Goal: Navigation & Orientation: Find specific page/section

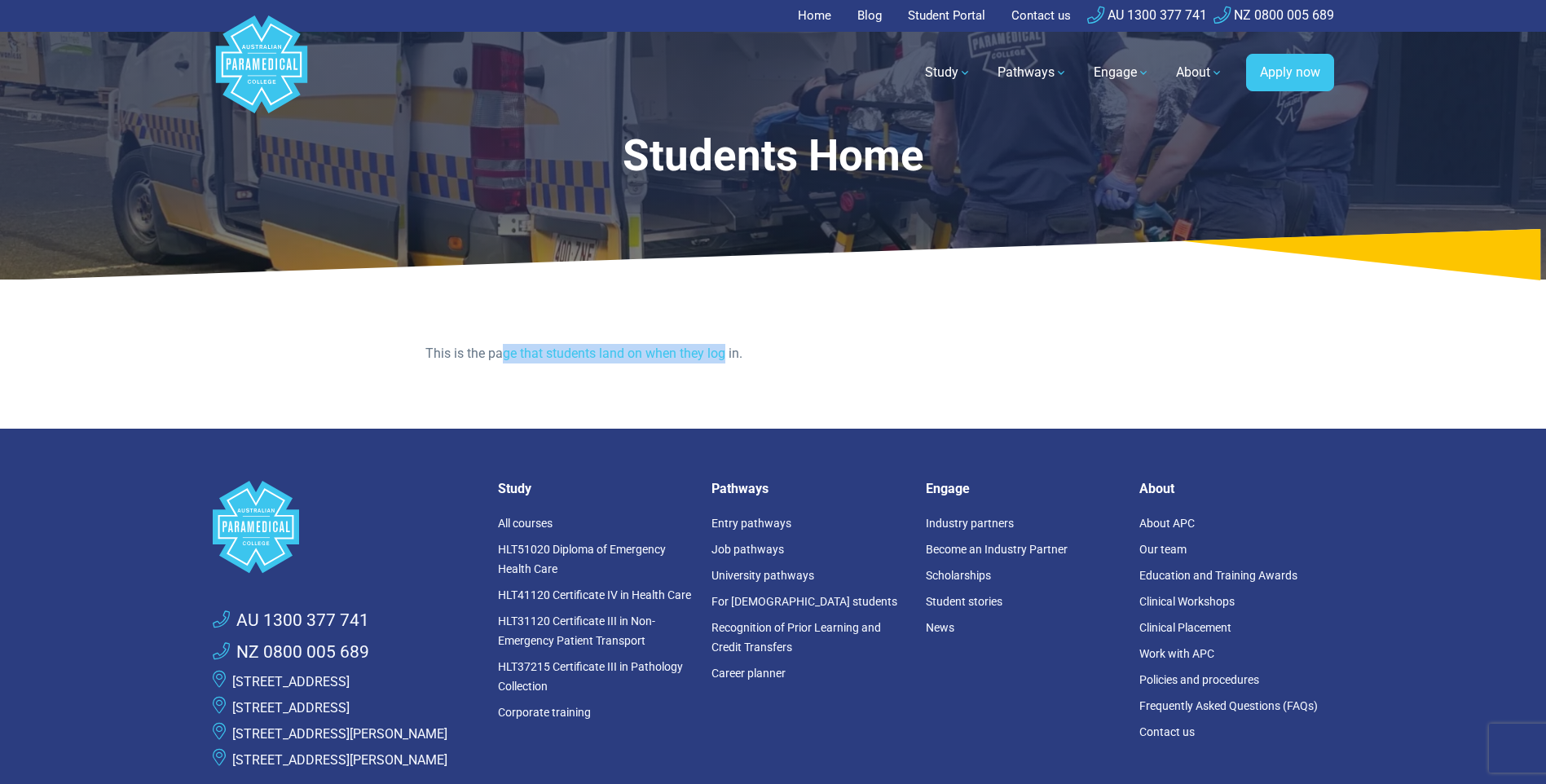
drag, startPoint x: 724, startPoint y: 352, endPoint x: 501, endPoint y: 350, distance: 223.0
click at [501, 350] on p "This is the page that students land on when they log in." at bounding box center [773, 353] width 695 height 20
drag, startPoint x: 501, startPoint y: 350, endPoint x: 487, endPoint y: 356, distance: 15.2
click at [487, 356] on p "This is the page that students land on when they log in." at bounding box center [773, 353] width 695 height 20
drag, startPoint x: 458, startPoint y: 352, endPoint x: 667, endPoint y: 349, distance: 209.0
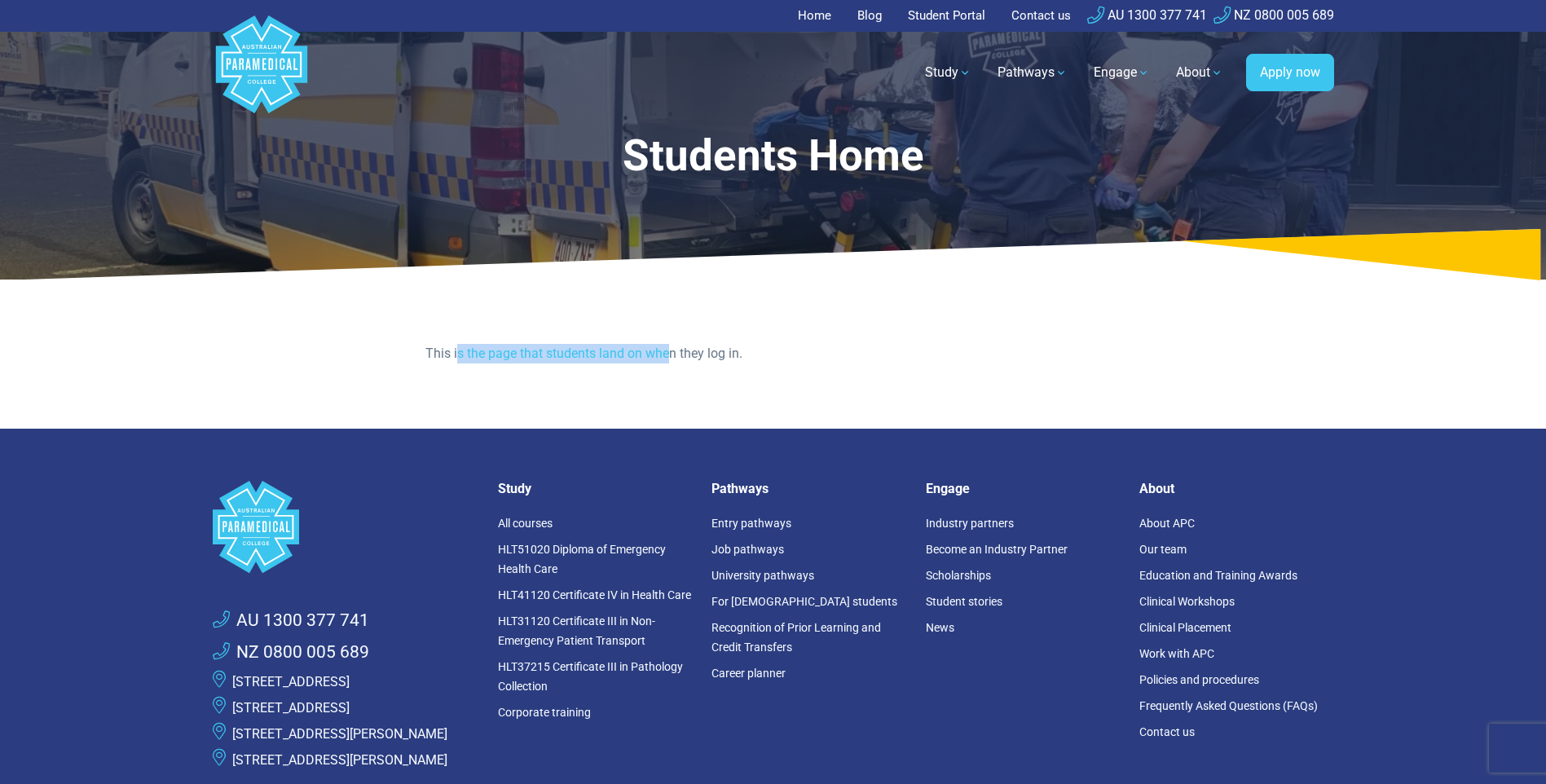
click at [667, 349] on p "This is the page that students land on when they log in." at bounding box center [773, 353] width 695 height 20
drag, startPoint x: 667, startPoint y: 349, endPoint x: 729, endPoint y: 358, distance: 62.6
click at [729, 358] on p "This is the page that students land on when they log in." at bounding box center [773, 353] width 695 height 20
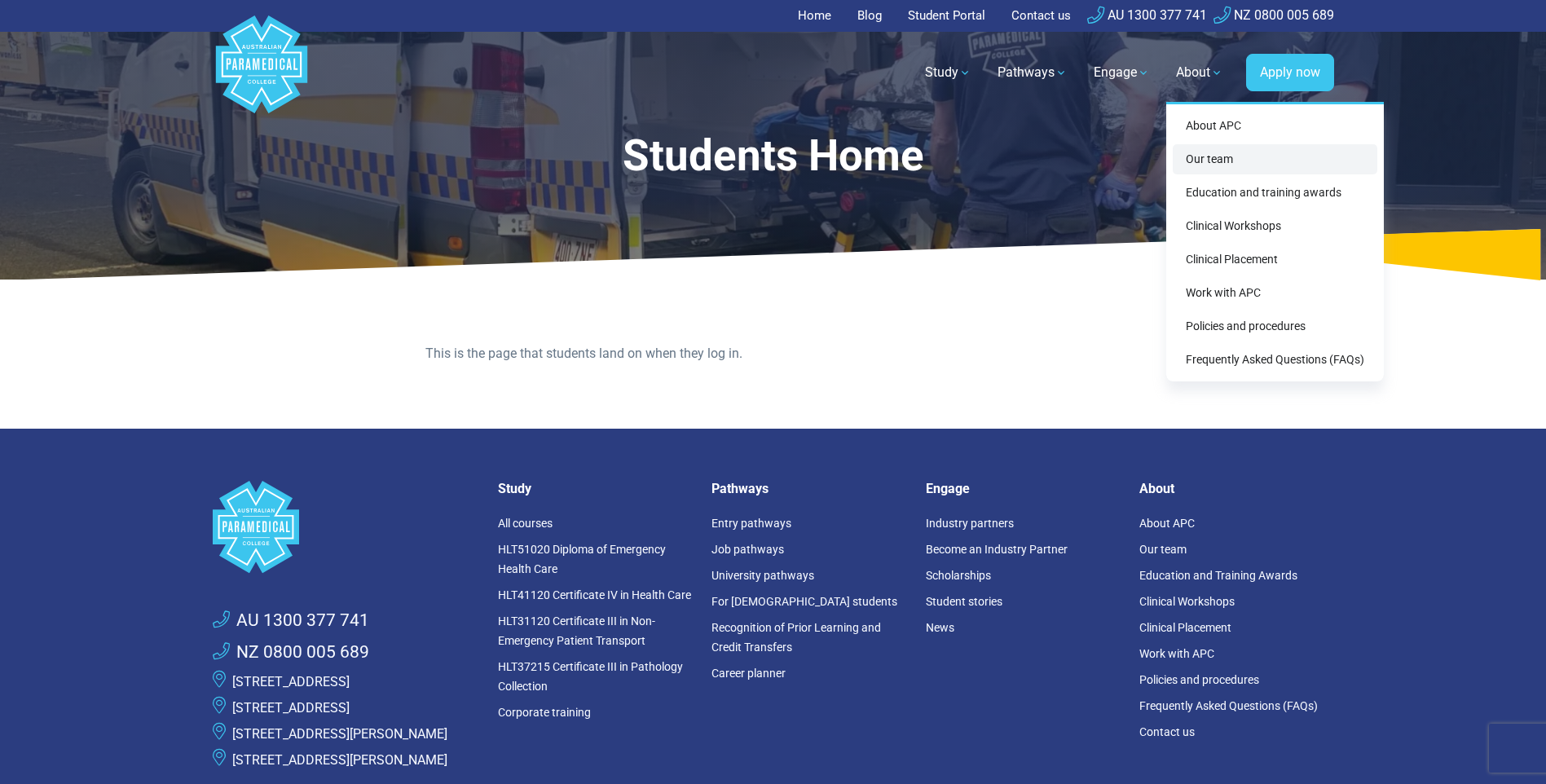
click at [1219, 157] on link "Our team" at bounding box center [1275, 159] width 204 height 30
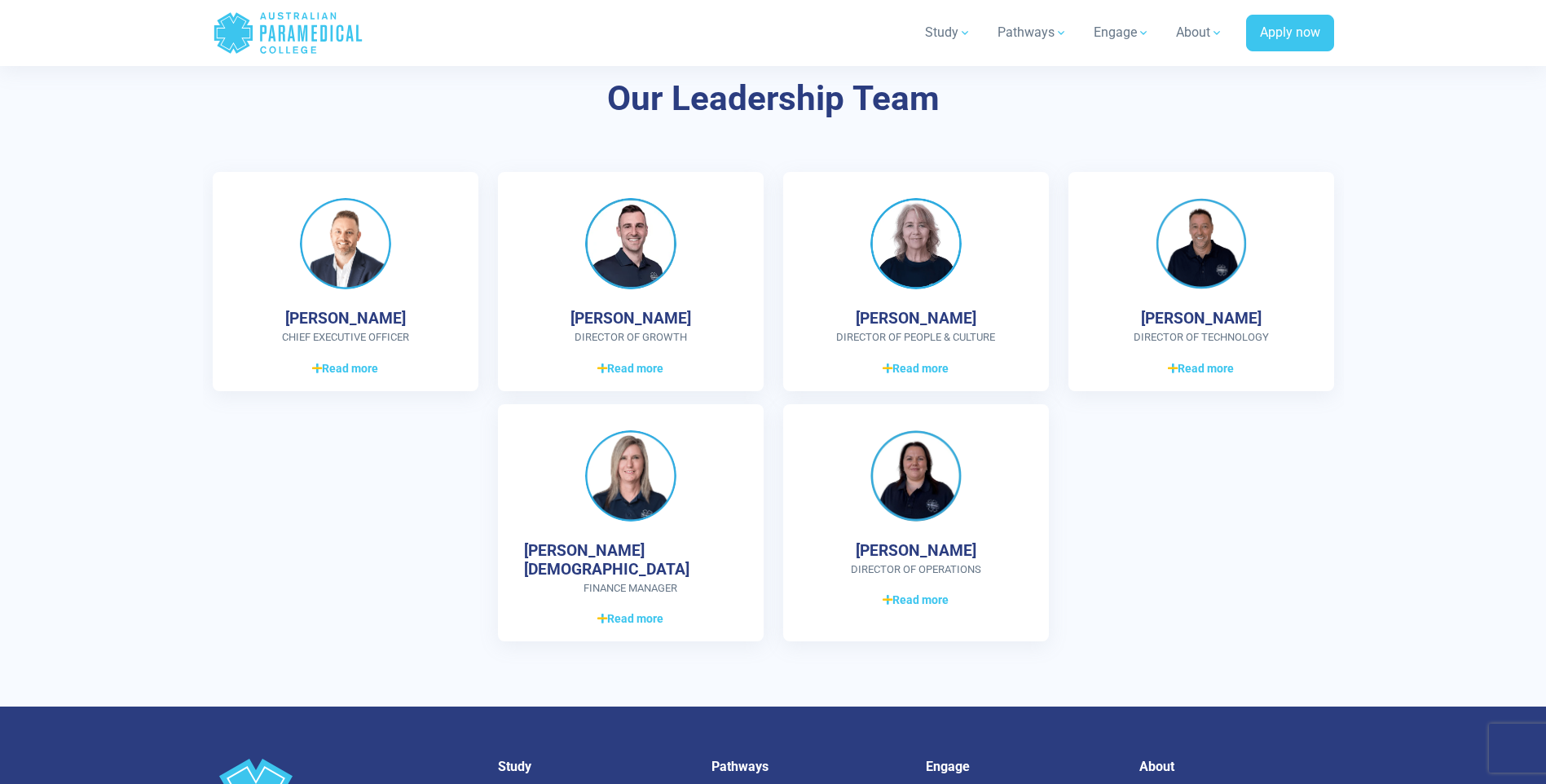
scroll to position [4318, 0]
